Goal: Navigation & Orientation: Find specific page/section

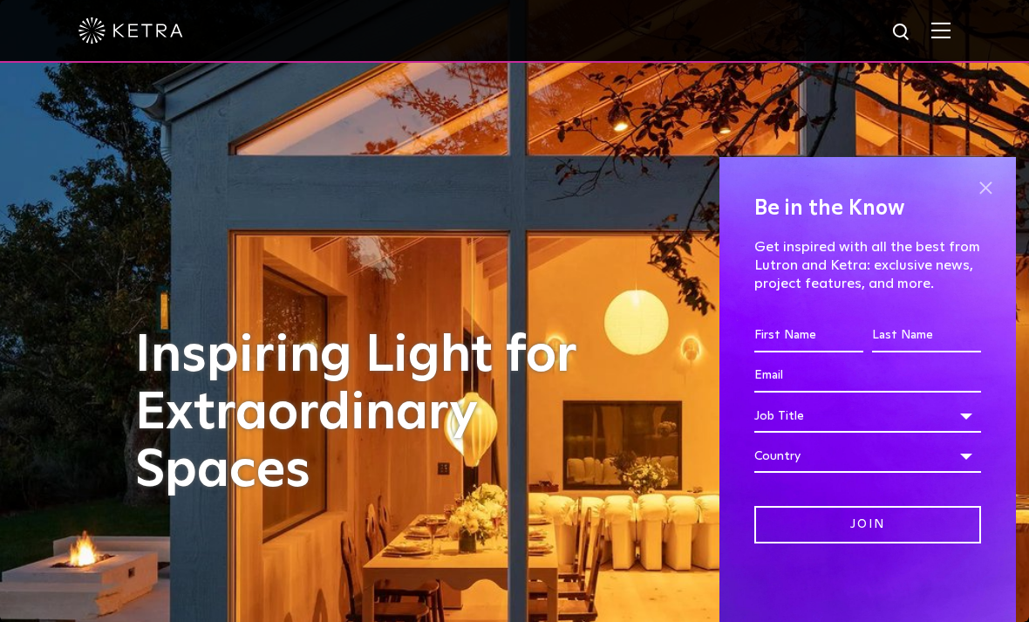
click at [987, 193] on span at bounding box center [986, 187] width 26 height 26
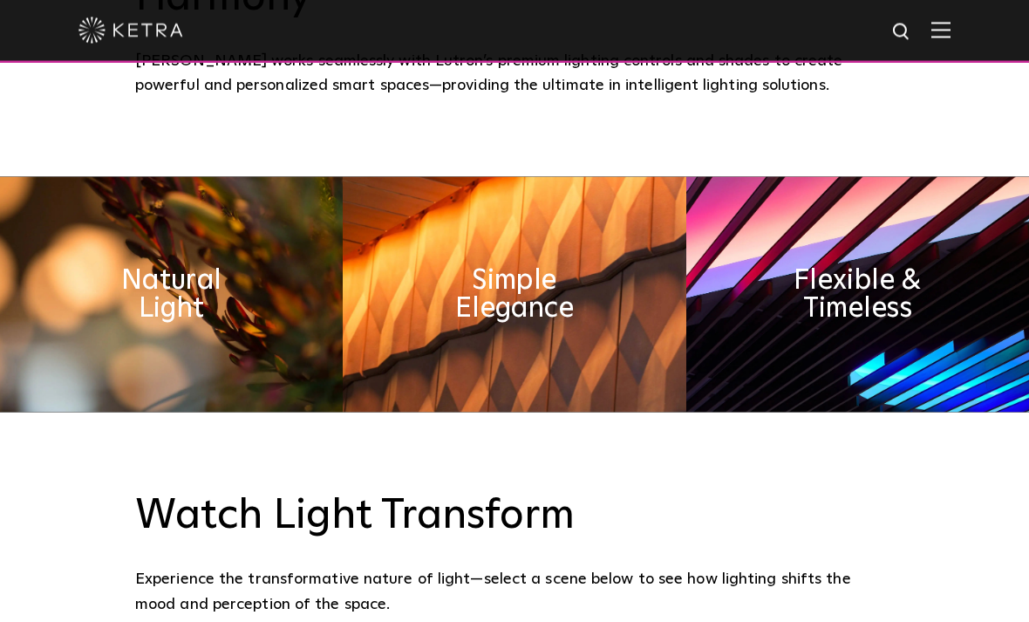
scroll to position [779, 0]
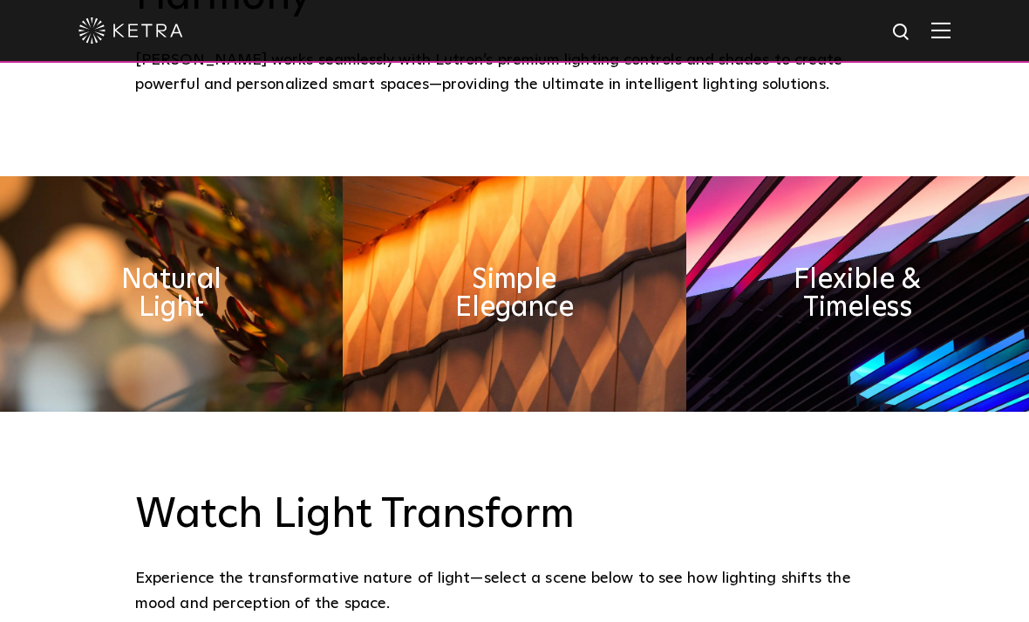
click at [937, 350] on img at bounding box center [857, 293] width 343 height 235
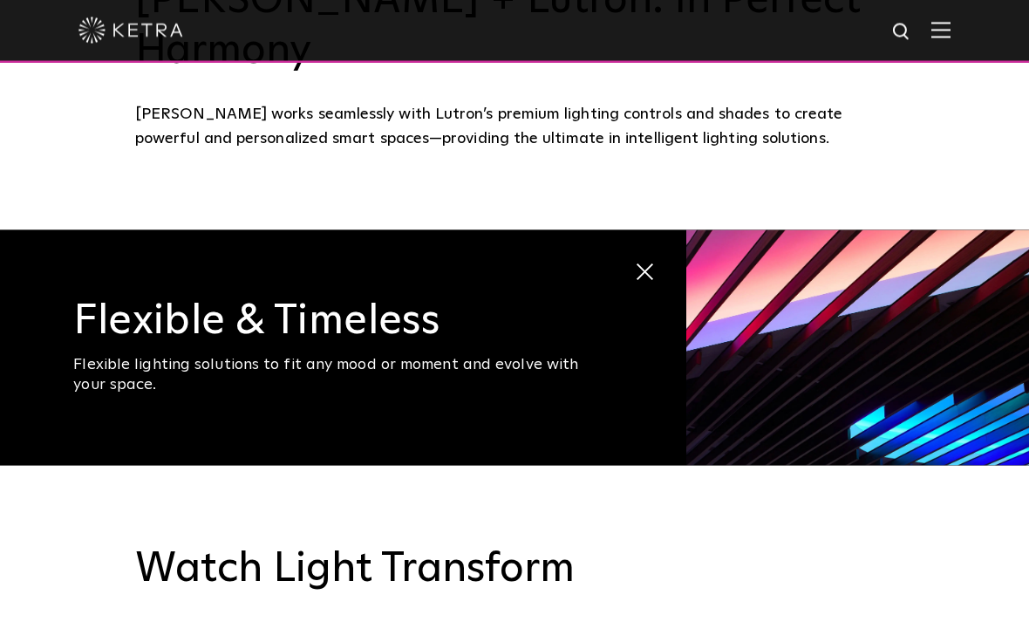
scroll to position [743, 0]
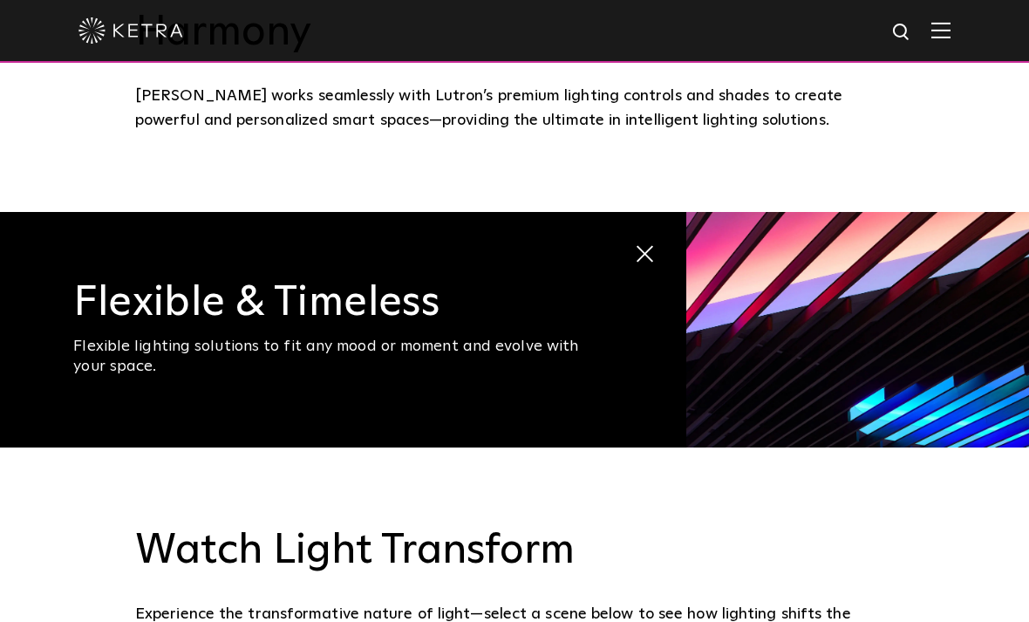
click at [647, 264] on span at bounding box center [643, 255] width 18 height 18
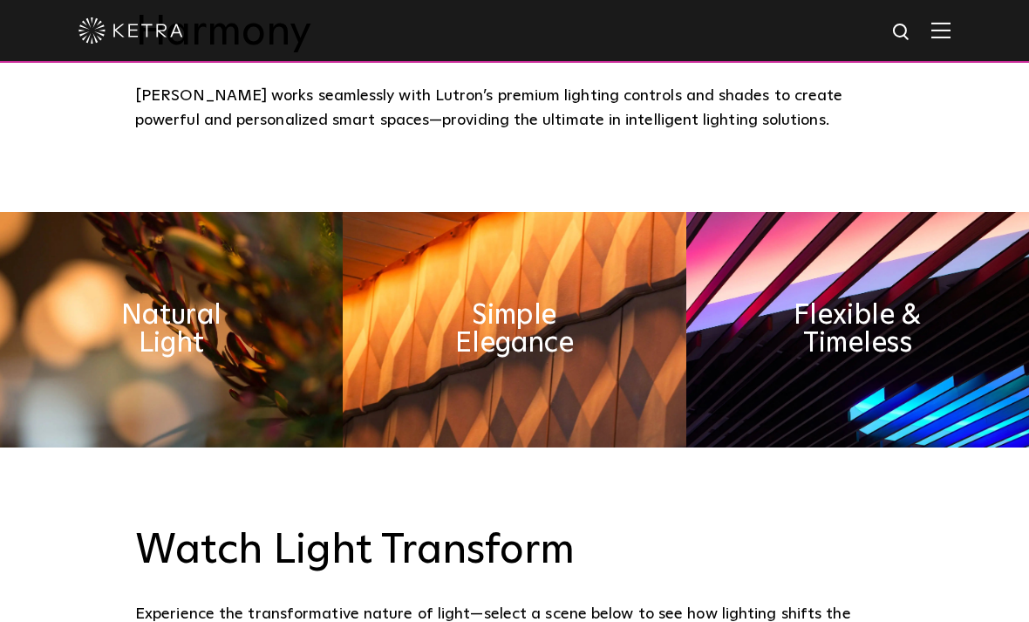
click at [113, 384] on img at bounding box center [171, 329] width 343 height 235
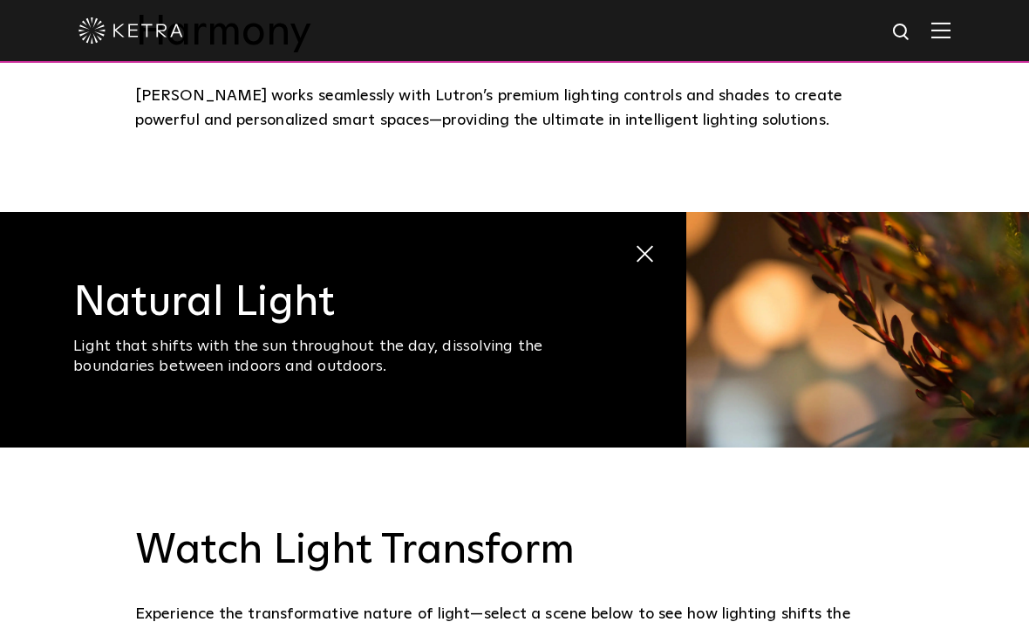
click at [634, 246] on span at bounding box center [634, 246] width 0 height 0
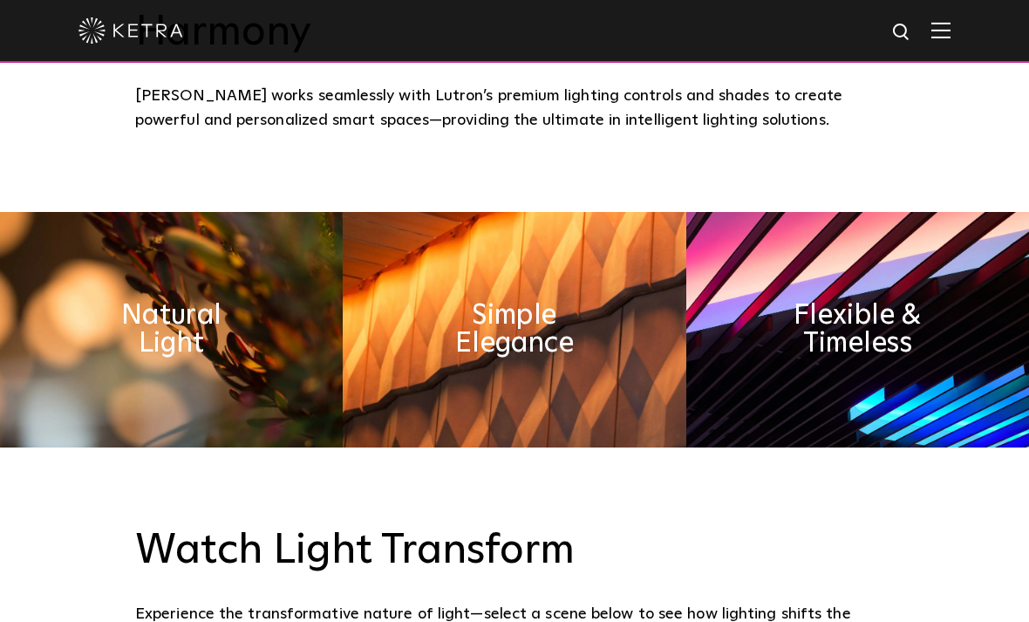
click at [932, 35] on img at bounding box center [941, 30] width 19 height 17
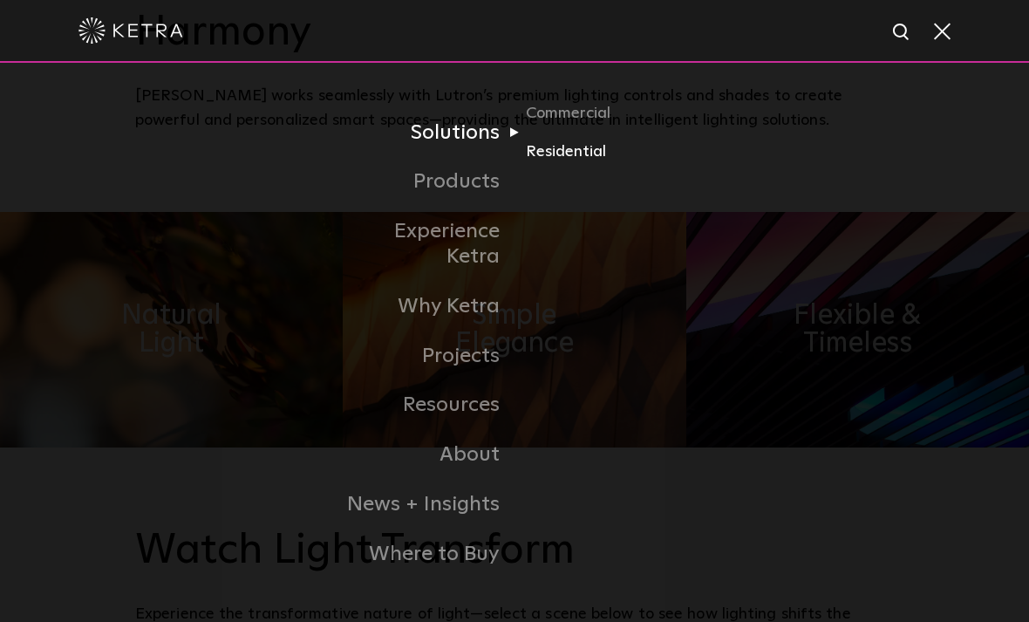
click at [596, 164] on link "Residential" at bounding box center [609, 151] width 167 height 25
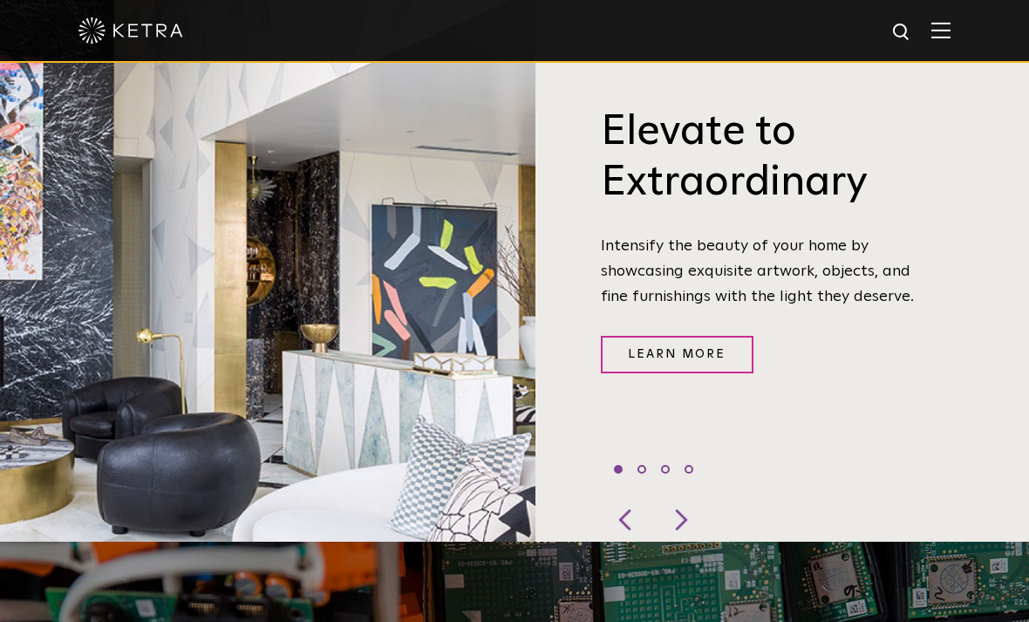
scroll to position [638, 0]
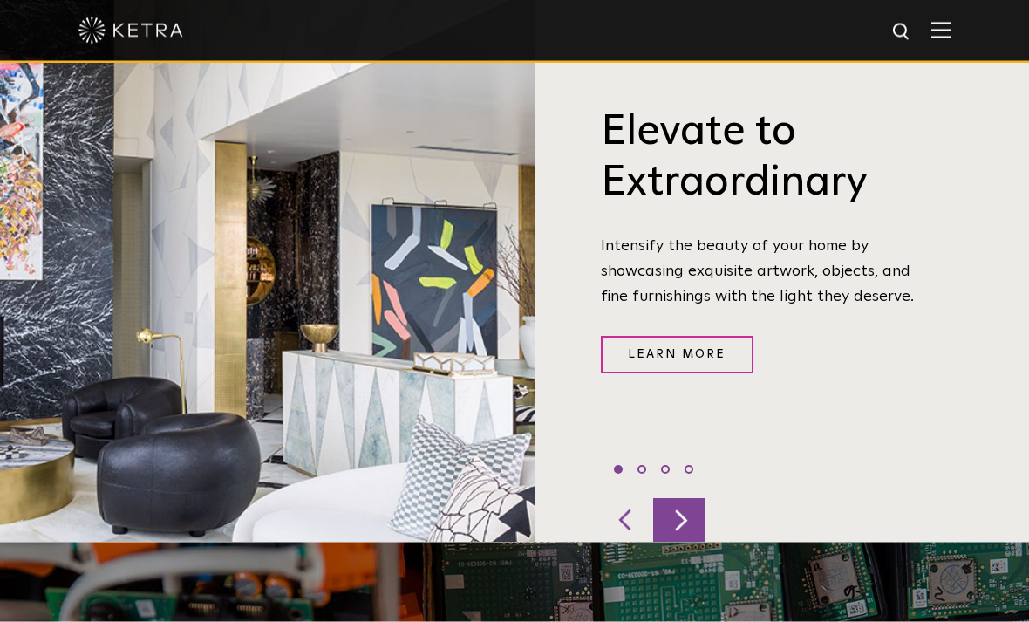
click at [693, 543] on div at bounding box center [679, 521] width 52 height 44
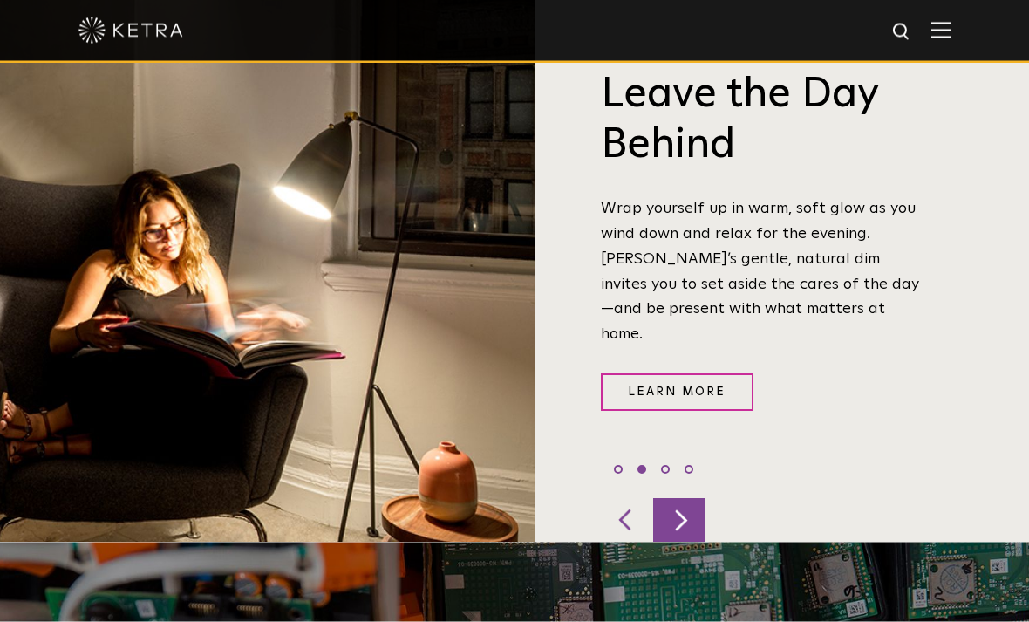
click at [696, 543] on div at bounding box center [679, 521] width 52 height 44
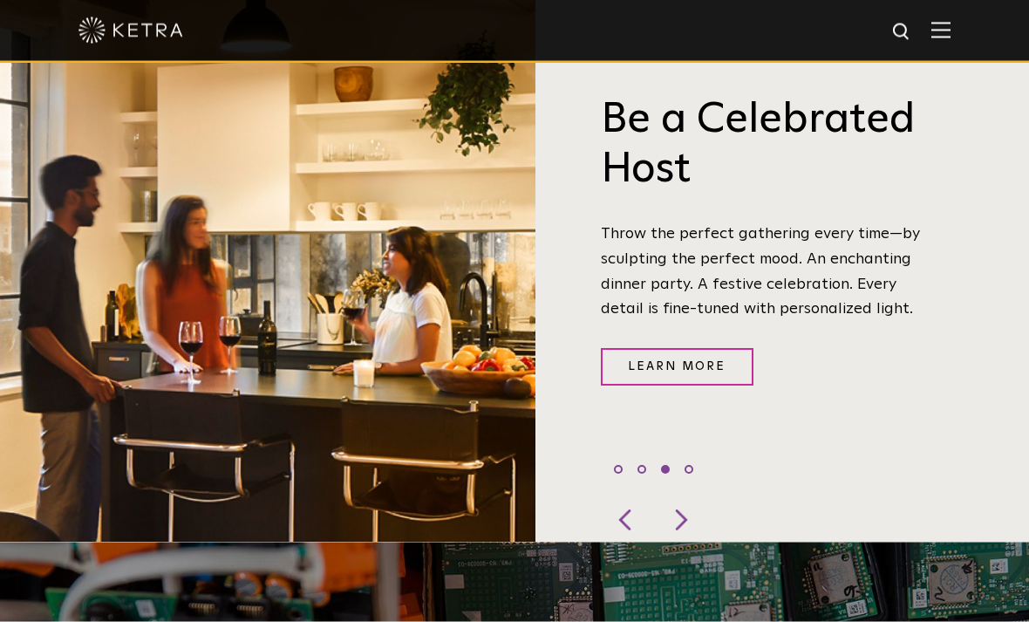
click at [721, 543] on div "Be a Celebrated Host Throw the perfect gathering every time—by sculpting the pe…" at bounding box center [783, 262] width 494 height 559
click at [695, 543] on div at bounding box center [679, 521] width 52 height 44
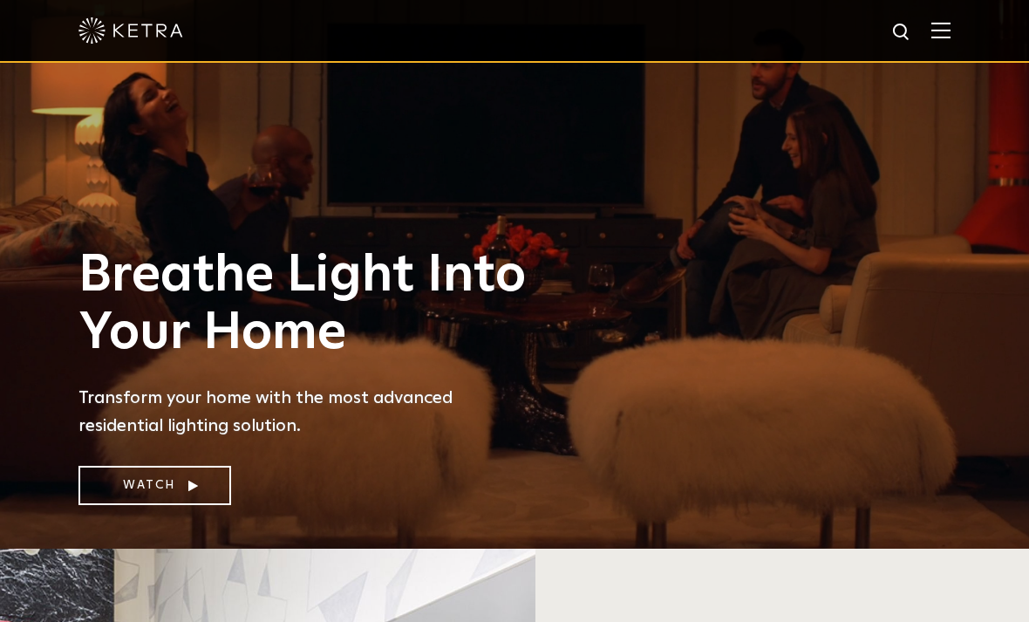
scroll to position [0, 0]
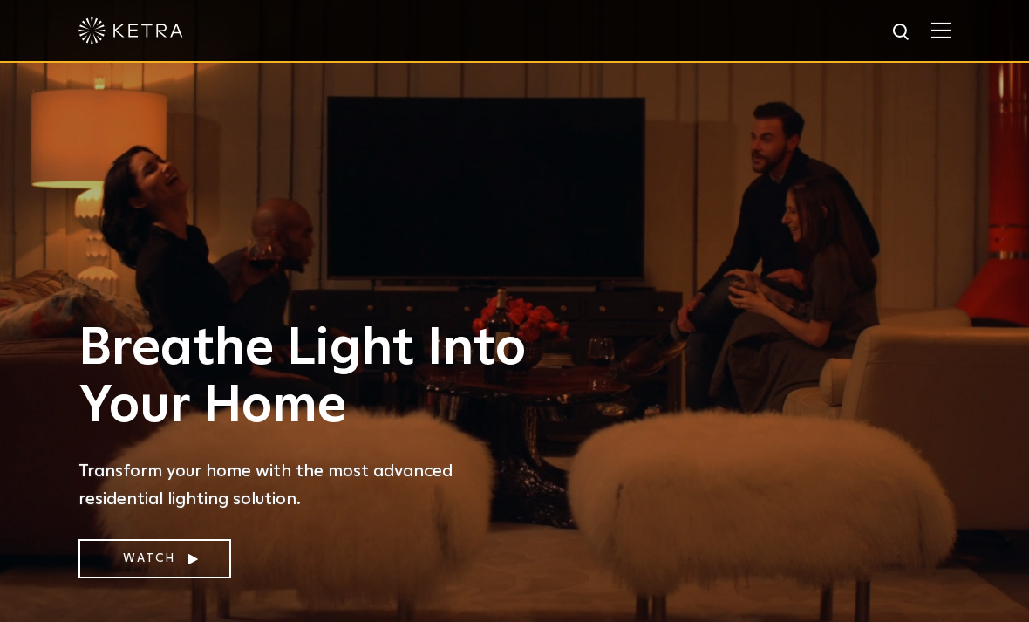
click at [942, 38] on img at bounding box center [941, 30] width 19 height 17
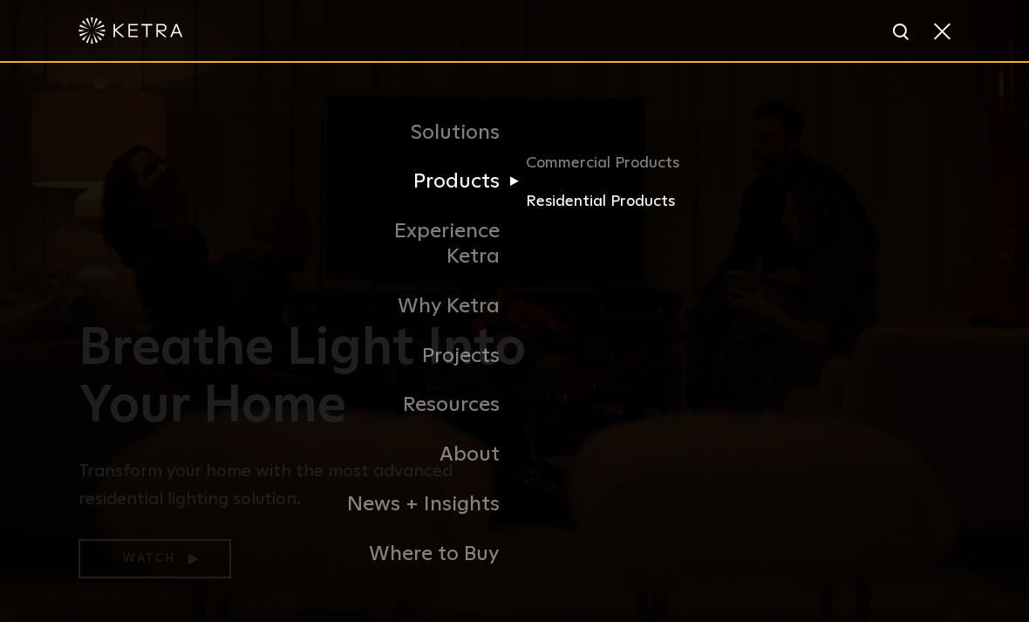
click at [662, 214] on link "Residential Products" at bounding box center [609, 200] width 167 height 25
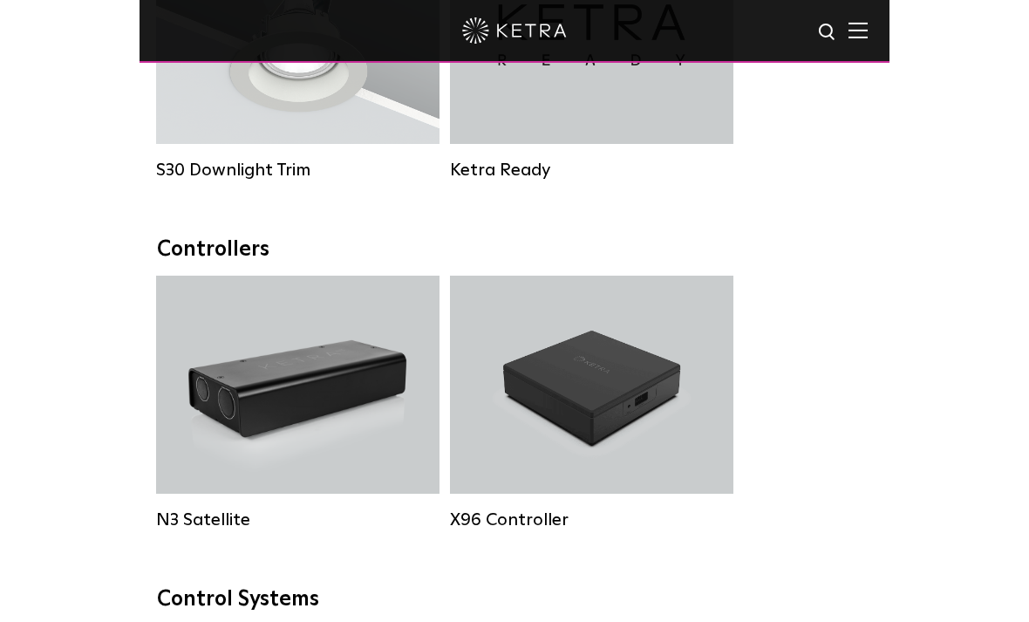
scroll to position [2345, 0]
